Goal: Register for event/course

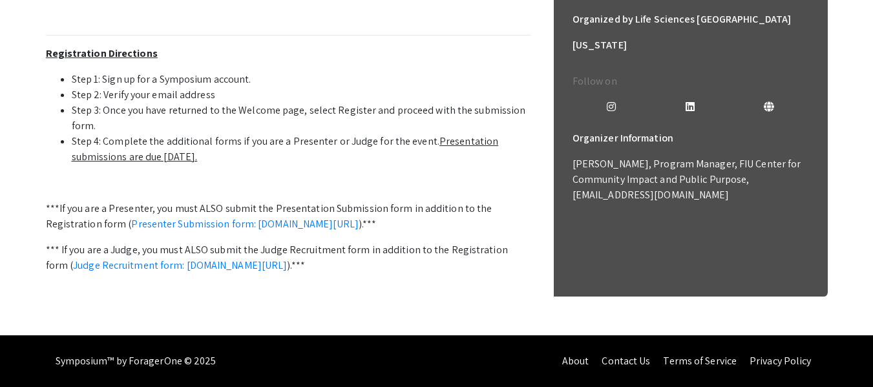
scroll to position [451, 0]
click at [452, 164] on u "Presentation submissions are due October 8th." at bounding box center [285, 148] width 427 height 29
click at [438, 164] on u "Presentation submissions are due October 8th." at bounding box center [285, 148] width 427 height 29
click at [292, 231] on link "Presenter Submission form: symposium.foragerone.com/lssfsymposium2025/submission" at bounding box center [245, 224] width 228 height 14
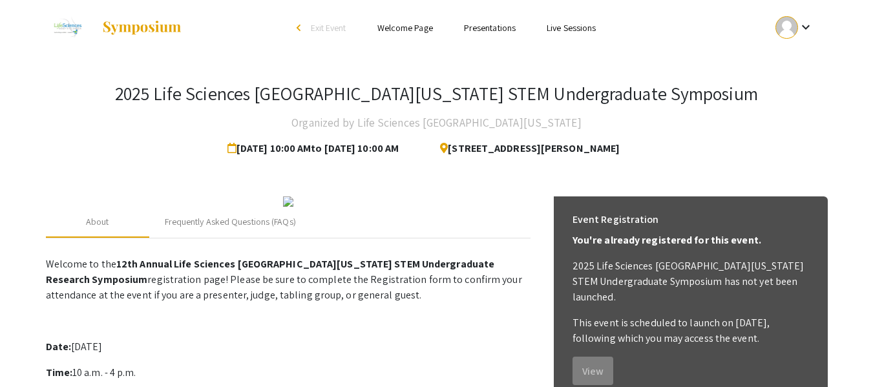
scroll to position [0, 0]
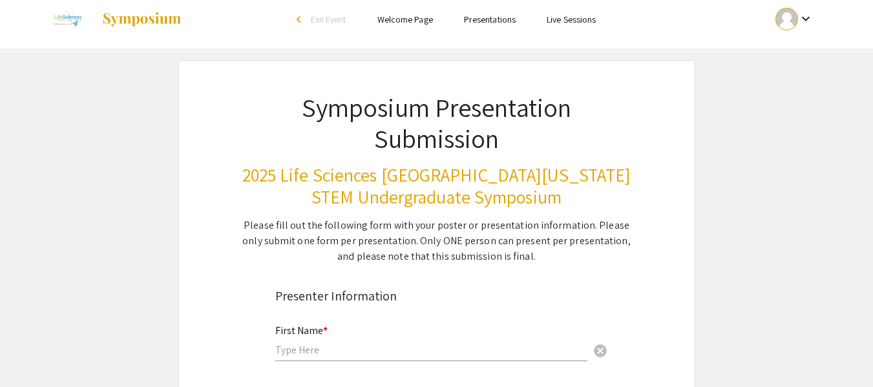
scroll to position [9, 0]
